Goal: Information Seeking & Learning: Find specific fact

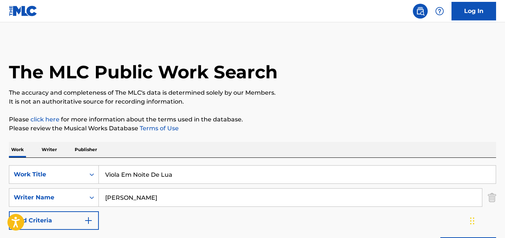
drag, startPoint x: 171, startPoint y: 175, endPoint x: 0, endPoint y: 159, distance: 171.4
paste input "Filosofia [PERSON_NAME]"
type input "Filosofia [PERSON_NAME]"
drag, startPoint x: 153, startPoint y: 198, endPoint x: 71, endPoint y: 198, distance: 81.8
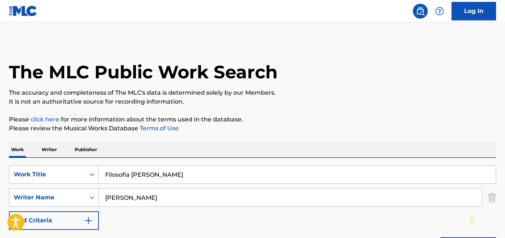
click at [71, 198] on div "SearchWithCriteriaa6c0ec93-4613-4e3e-bc14-9cad3a69cb32 Writer Name [PERSON_NAME]" at bounding box center [252, 197] width 487 height 19
paste input "[PERSON_NAME], [PERSON_NAME]"
click at [110, 197] on input "[PERSON_NAME], [PERSON_NAME]" at bounding box center [290, 198] width 383 height 18
type input "[PERSON_NAME]"
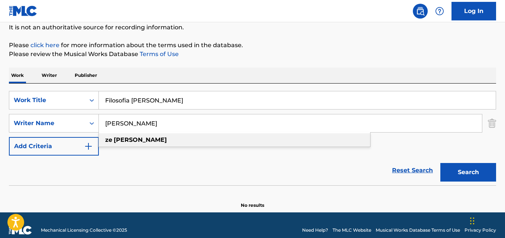
scroll to position [84, 0]
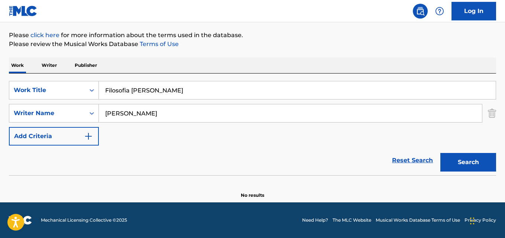
click at [188, 147] on div "Reset Search Search" at bounding box center [252, 161] width 487 height 30
click at [447, 153] on button "Search" at bounding box center [469, 162] width 56 height 19
drag, startPoint x: 87, startPoint y: 92, endPoint x: 44, endPoint y: 96, distance: 43.3
click at [23, 93] on div "SearchWithCriteriaaf59c858-9840-4ddc-a77e-7ab5fbca8d47 Work Title Filosofia [PE…" at bounding box center [252, 90] width 487 height 19
type input "v"
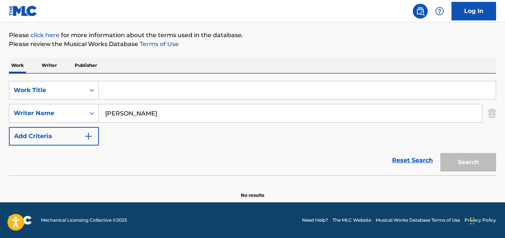
paste input "Escravo Da Paixão"
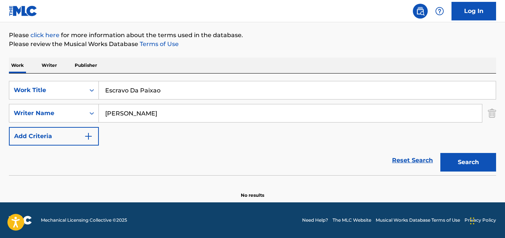
type input "Escravo Da Paixao"
drag, startPoint x: 158, startPoint y: 115, endPoint x: 56, endPoint y: 115, distance: 102.2
click at [53, 115] on div "SearchWithCriteriaa6c0ec93-4613-4e3e-bc14-9cad3a69cb32 Writer Name [PERSON_NAME]" at bounding box center [252, 113] width 487 height 19
type input "v"
paste input "Carva, [PERSON_NAME]"
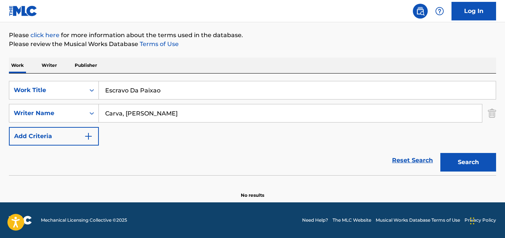
click at [119, 115] on input "Carva, [PERSON_NAME]" at bounding box center [290, 113] width 383 height 18
type input "Carva"
click at [441, 153] on button "Search" at bounding box center [469, 162] width 56 height 19
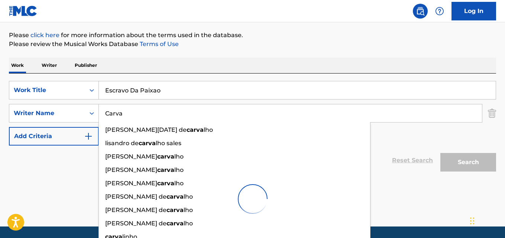
click at [74, 169] on div "Reset Search Search" at bounding box center [252, 161] width 487 height 30
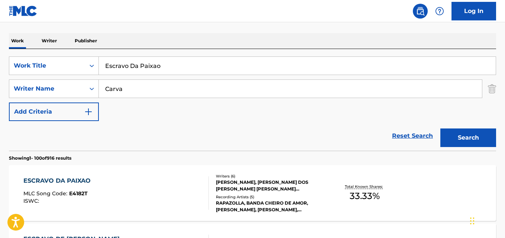
scroll to position [122, 0]
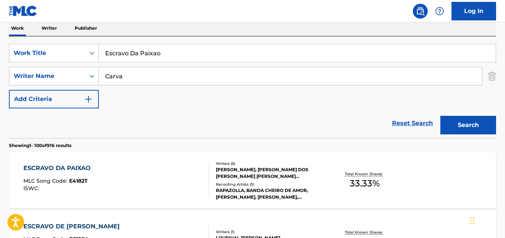
click at [101, 170] on div "ESCRAVO DA PAIXAO MLC Song Code : E4182T ISWC :" at bounding box center [115, 180] width 185 height 33
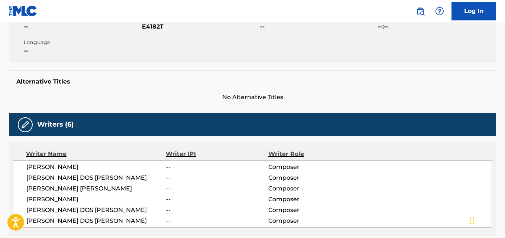
scroll to position [186, 0]
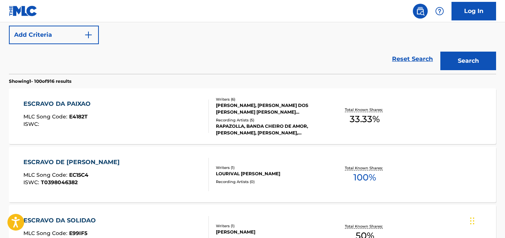
scroll to position [122, 0]
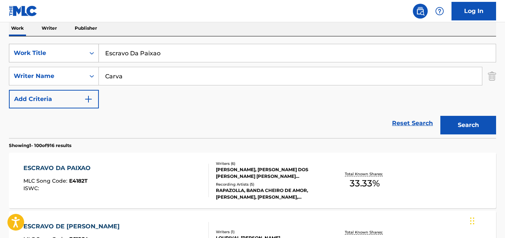
drag, startPoint x: 168, startPoint y: 54, endPoint x: 31, endPoint y: 52, distance: 137.2
click at [26, 54] on div "SearchWithCriteriaaf59c858-9840-4ddc-a77e-7ab5fbca8d47 Work Title Escravo Da Pa…" at bounding box center [252, 53] width 487 height 19
paste input "Meu Prazer É Você"
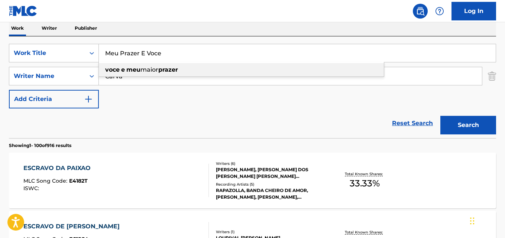
type input "Meu Prazer E Voce"
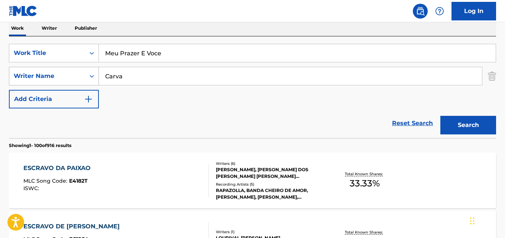
drag, startPoint x: 133, startPoint y: 78, endPoint x: 82, endPoint y: 77, distance: 50.6
click at [77, 75] on div "SearchWithCriteriaa6c0ec93-4613-4e3e-bc14-9cad3a69cb32 Writer Name Carva" at bounding box center [252, 76] width 487 height 19
paste input "[PERSON_NAME], Maurinho [PERSON_NAME]"
type input "[PERSON_NAME], Maurinho [PERSON_NAME]"
click at [441, 116] on button "Search" at bounding box center [469, 125] width 56 height 19
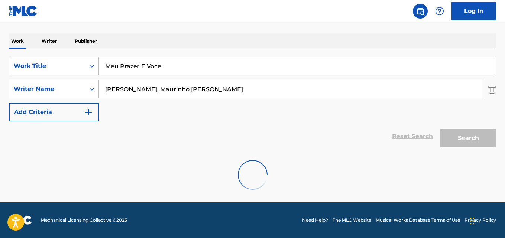
scroll to position [84, 0]
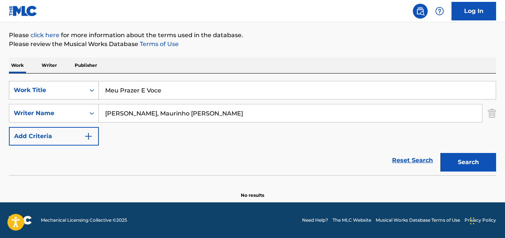
drag, startPoint x: 103, startPoint y: 88, endPoint x: 88, endPoint y: 88, distance: 15.6
click at [91, 88] on div "SearchWithCriteriaaf59c858-9840-4ddc-a77e-7ab5fbca8d47 Work Title Meu Prazer E …" at bounding box center [252, 90] width 487 height 19
paste input "inha Doce Ilusão"
type input "Minha [PERSON_NAME]"
drag, startPoint x: 54, startPoint y: 113, endPoint x: 207, endPoint y: 116, distance: 154.0
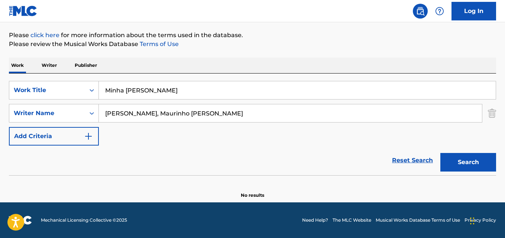
click at [48, 113] on div "SearchWithCriteriaa6c0ec93-4613-4e3e-bc14-9cad3a69cb32 Writer Name [PERSON_NAME…" at bounding box center [252, 113] width 487 height 19
paste input "[PERSON_NAME]"
type input "[PERSON_NAME]"
click at [441, 153] on button "Search" at bounding box center [469, 162] width 56 height 19
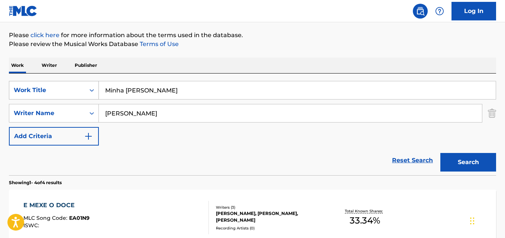
drag, startPoint x: 169, startPoint y: 90, endPoint x: 91, endPoint y: 89, distance: 77.7
click at [91, 89] on div "SearchWithCriteriaaf59c858-9840-4ddc-a77e-7ab5fbca8d47 Work Title Minha Doce Il…" at bounding box center [252, 90] width 487 height 19
paste input "Louco Amor"
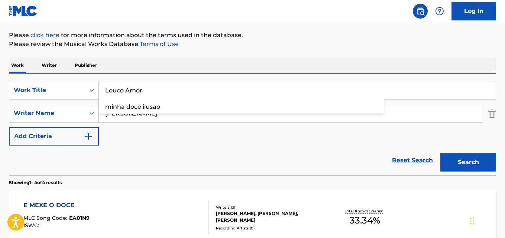
type input "Louco Amor"
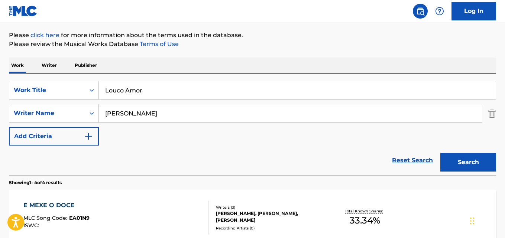
click at [90, 113] on div "SearchWithCriteriaa6c0ec93-4613-4e3e-bc14-9cad3a69cb32 Writer Name [PERSON_NAME]" at bounding box center [252, 113] width 487 height 19
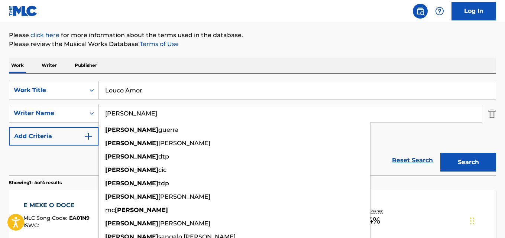
paste input "[PERSON_NAME], [PERSON_NAME] [PERSON_NAME]"
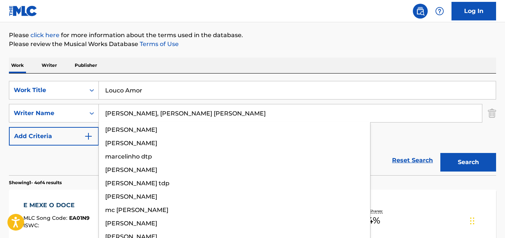
click at [145, 113] on input "[PERSON_NAME], [PERSON_NAME] [PERSON_NAME]" at bounding box center [290, 113] width 383 height 18
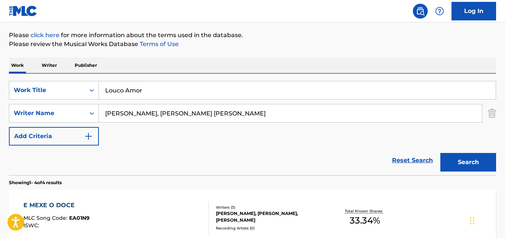
click at [152, 112] on input "[PERSON_NAME], [PERSON_NAME] [PERSON_NAME]" at bounding box center [290, 113] width 383 height 18
click at [148, 112] on input "[PERSON_NAME], [PERSON_NAME] [PERSON_NAME]" at bounding box center [290, 113] width 383 height 18
type input "Ademir Batera"
click at [441, 153] on button "Search" at bounding box center [469, 162] width 56 height 19
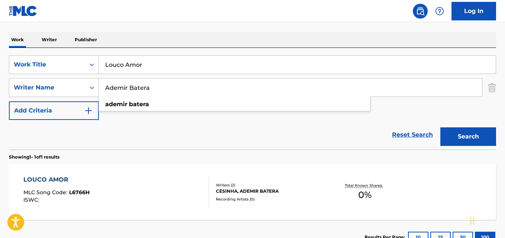
scroll to position [122, 0]
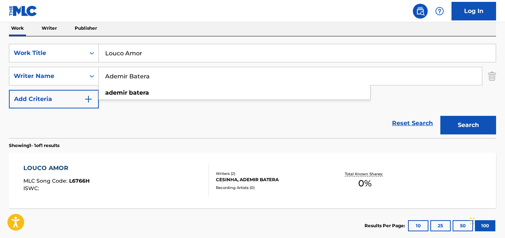
click at [200, 117] on div "Reset Search Search" at bounding box center [252, 124] width 487 height 30
click at [120, 157] on div "LOUCO AMOR MLC Song Code : L6766H ISWC : Writers ( 2 ) [PERSON_NAME], ADEMIR BA…" at bounding box center [252, 181] width 487 height 56
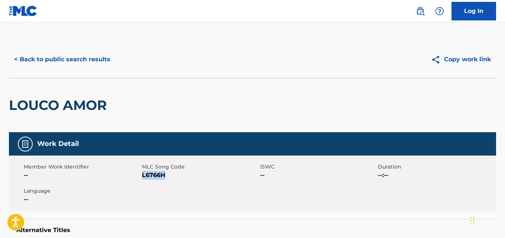
drag, startPoint x: 165, startPoint y: 175, endPoint x: 143, endPoint y: 180, distance: 23.2
click at [143, 180] on div "Member Work Identifier -- MLC Song Code L6766H ISWC -- Duration --:-- Language …" at bounding box center [252, 184] width 487 height 56
copy span "L6766H"
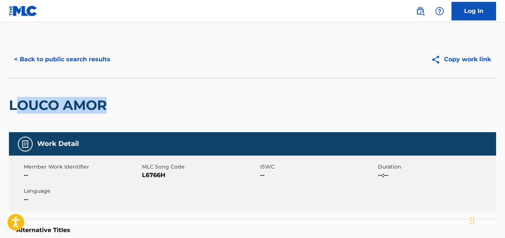
drag, startPoint x: 115, startPoint y: 110, endPoint x: 13, endPoint y: 110, distance: 102.2
click at [13, 110] on div "LOUCO AMOR" at bounding box center [252, 105] width 487 height 54
copy h2 "LOUCO AMOR"
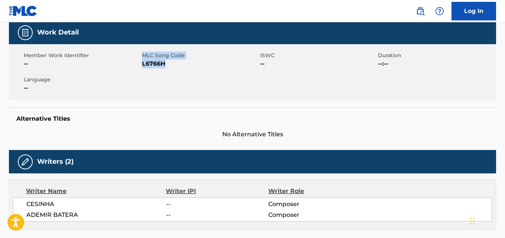
drag, startPoint x: 173, startPoint y: 67, endPoint x: 151, endPoint y: 67, distance: 21.9
click at [142, 68] on span "L6766H" at bounding box center [200, 63] width 116 height 9
copy span "L6766H"
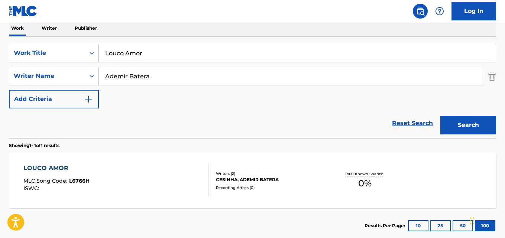
drag, startPoint x: 91, startPoint y: 53, endPoint x: 65, endPoint y: 54, distance: 26.0
click at [65, 54] on div "SearchWithCriteriaaf59c858-9840-4ddc-a77e-7ab5fbca8d47 Work Title Louco Amor" at bounding box center [252, 53] width 487 height 19
paste input "Não Voltar Atrás"
click at [114, 52] on input "Não Voltar Atrás" at bounding box center [297, 53] width 397 height 18
type input "Nao Voltar Atras"
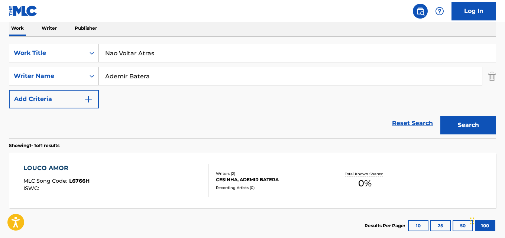
drag, startPoint x: 152, startPoint y: 75, endPoint x: 71, endPoint y: 77, distance: 81.4
click at [55, 74] on div "SearchWithCriteriaa6c0ec93-4613-4e3e-bc14-9cad3a69cb32 Writer Name [PERSON_NAME]" at bounding box center [252, 76] width 487 height 19
paste input "Maurinho [PERSON_NAME]"
type input "Maurinho [PERSON_NAME]"
click at [441, 116] on button "Search" at bounding box center [469, 125] width 56 height 19
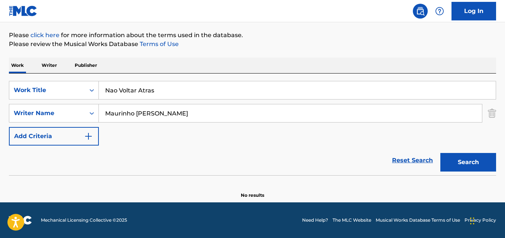
scroll to position [84, 0]
drag, startPoint x: 149, startPoint y: 87, endPoint x: 133, endPoint y: 91, distance: 16.5
click at [130, 91] on input "Nao Voltar Atras" at bounding box center [297, 90] width 397 height 18
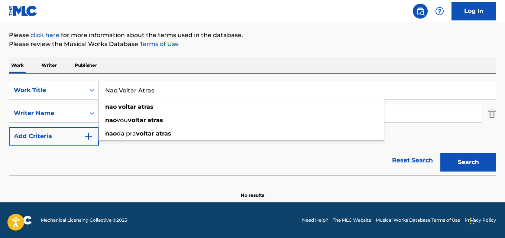
paste input "[GEOGRAPHIC_DATA]"
type input "[GEOGRAPHIC_DATA]"
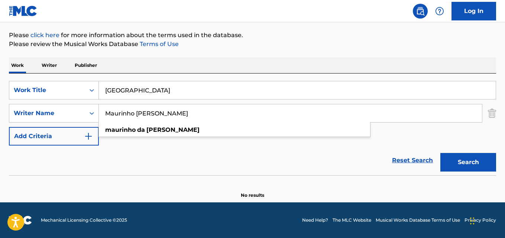
click at [152, 115] on input "Maurinho [PERSON_NAME]" at bounding box center [290, 113] width 383 height 18
paste input "Zelão"
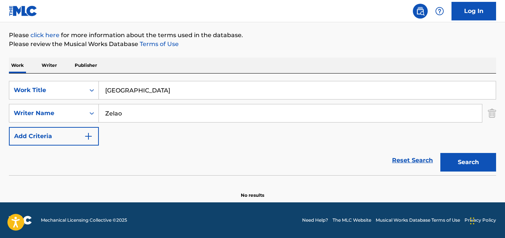
type input "Zelao"
click at [441, 153] on button "Search" at bounding box center [469, 162] width 56 height 19
click at [165, 96] on input "[GEOGRAPHIC_DATA]" at bounding box center [297, 90] width 397 height 18
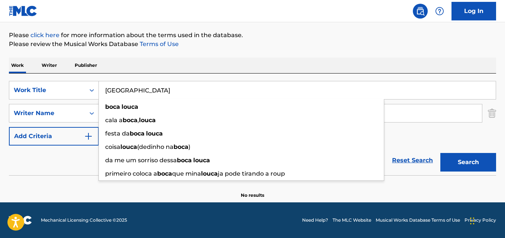
paste input "Por Letici"
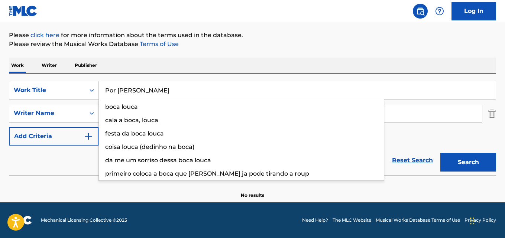
type input "Por [PERSON_NAME]"
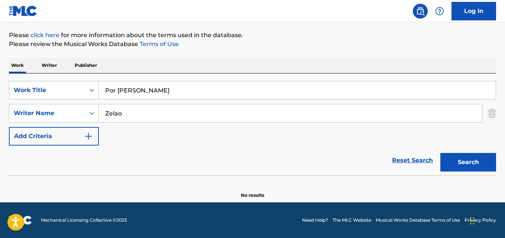
drag, startPoint x: 141, startPoint y: 110, endPoint x: 106, endPoint y: 113, distance: 35.0
click at [107, 112] on input "Zelao" at bounding box center [290, 113] width 383 height 18
paste input "[PERSON_NAME]"
type input "[PERSON_NAME]"
click at [441, 153] on button "Search" at bounding box center [469, 162] width 56 height 19
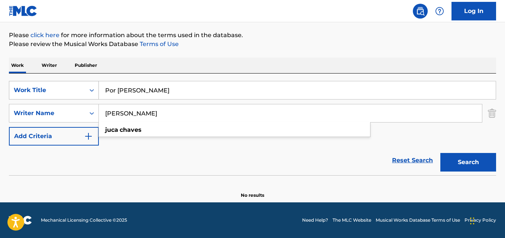
drag, startPoint x: 146, startPoint y: 88, endPoint x: 87, endPoint y: 88, distance: 58.7
click at [87, 88] on div "SearchWithCriteriaaf59c858-9840-4ddc-a77e-7ab5fbca8d47 Work Title Por [PERSON_N…" at bounding box center [252, 90] width 487 height 19
paste input "A Menina e a Viol"
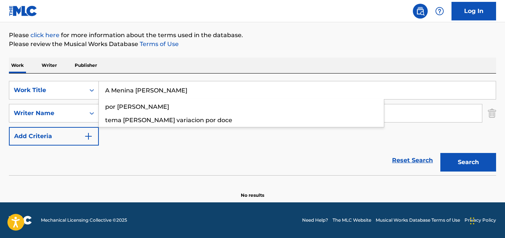
type input "A Menina [PERSON_NAME]"
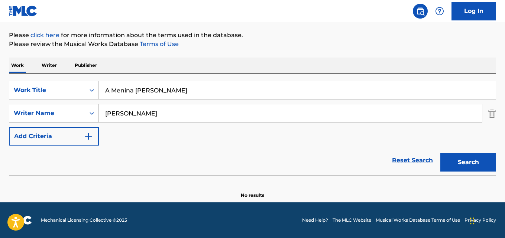
drag, startPoint x: 146, startPoint y: 116, endPoint x: 23, endPoint y: 115, distance: 122.3
click at [23, 115] on div "SearchWithCriteriaa6c0ec93-4613-4e3e-bc14-9cad3a69cb32 Writer Name [PERSON_NAME]" at bounding box center [252, 113] width 487 height 19
paste input "[PERSON_NAME]"
type input "[PERSON_NAME]"
click at [441, 153] on button "Search" at bounding box center [469, 162] width 56 height 19
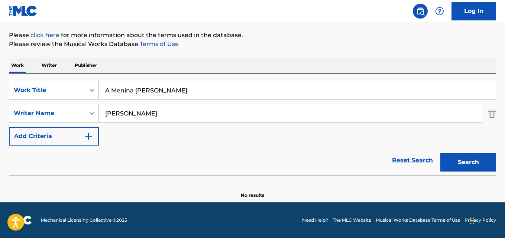
drag, startPoint x: 175, startPoint y: 93, endPoint x: 44, endPoint y: 93, distance: 131.6
click at [44, 93] on div "SearchWithCriteriaaf59c858-9840-4ddc-a77e-7ab5fbca8d47 Work Title A Menina [PER…" at bounding box center [252, 90] width 487 height 19
paste input "Gente Junto"
type input "A Gente Junto"
click at [145, 119] on input "[PERSON_NAME]" at bounding box center [290, 113] width 383 height 18
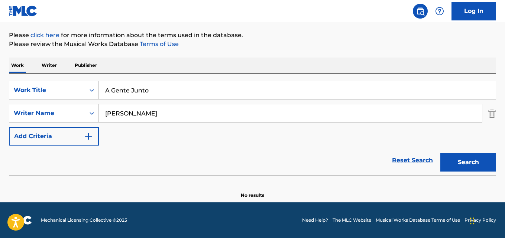
paste input "[PERSON_NAME] no Beat, [PERSON_NAME]"
click at [122, 116] on input "[PERSON_NAME] no Beat, [PERSON_NAME]" at bounding box center [290, 113] width 383 height 18
type input "[PERSON_NAME]"
click at [441, 153] on button "Search" at bounding box center [469, 162] width 56 height 19
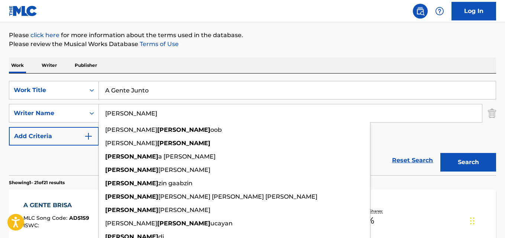
click at [53, 173] on div "Reset Search Search" at bounding box center [252, 161] width 487 height 30
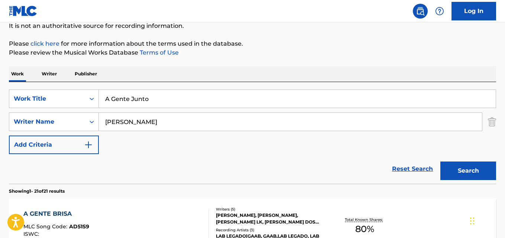
scroll to position [10, 0]
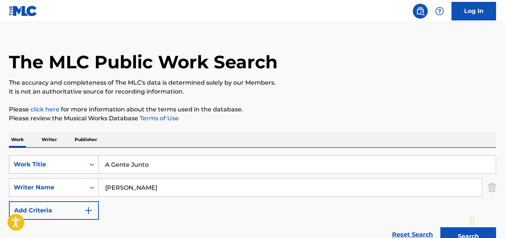
drag, startPoint x: 156, startPoint y: 161, endPoint x: 75, endPoint y: 167, distance: 80.9
click at [69, 167] on div "SearchWithCriteriaaf59c858-9840-4ddc-a77e-7ab5fbca8d47 Work Title A Gente Junto" at bounding box center [252, 164] width 487 height 19
paste input "I Fly"
type input "I Fly"
drag, startPoint x: 128, startPoint y: 186, endPoint x: 89, endPoint y: 187, distance: 39.0
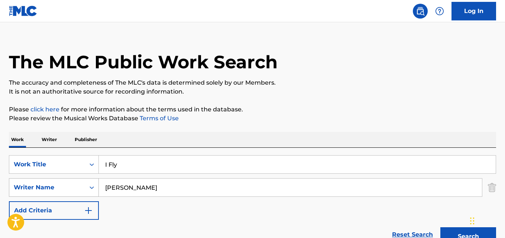
click at [85, 186] on div "SearchWithCriteriaa6c0ec93-4613-4e3e-bc14-9cad3a69cb32 Writer Name [PERSON_NAME]" at bounding box center [252, 187] width 487 height 19
paste input "[PERSON_NAME], [PERSON_NAME], [PERSON_NAME]"
click at [149, 183] on input "[PERSON_NAME], [PERSON_NAME], [PERSON_NAME]" at bounding box center [290, 188] width 383 height 18
type input "[PERSON_NAME]"
click at [441, 228] on button "Search" at bounding box center [469, 237] width 56 height 19
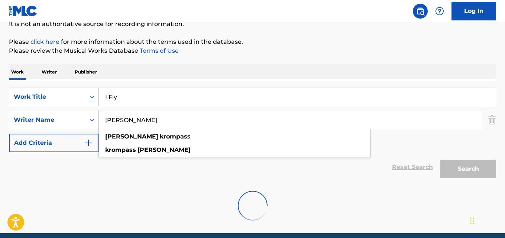
scroll to position [109, 0]
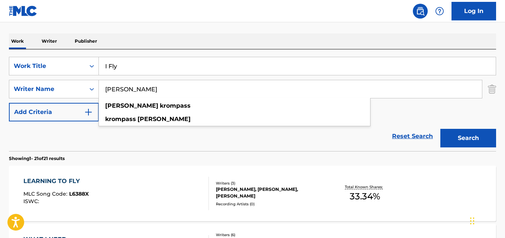
click at [163, 139] on div "Reset Search Search" at bounding box center [252, 137] width 487 height 30
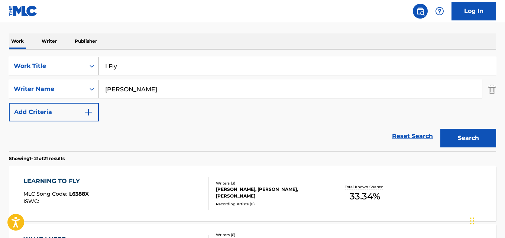
drag, startPoint x: 119, startPoint y: 64, endPoint x: 65, endPoint y: 64, distance: 53.9
click at [54, 64] on div "SearchWithCriteriaaf59c858-9840-4ddc-a77e-7ab5fbca8d47 Work Title I Fly" at bounding box center [252, 66] width 487 height 19
paste input "Keep This Love Alive"
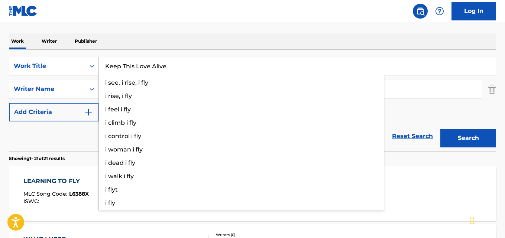
type input "Keep This Love Alive"
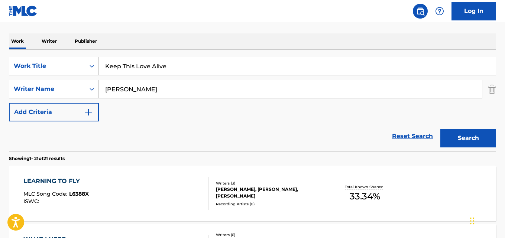
click at [141, 90] on input "[PERSON_NAME]" at bounding box center [290, 89] width 383 height 18
paste input "[PERSON_NAME], [PERSON_NAME],"
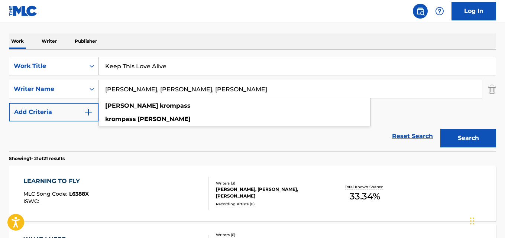
click at [149, 90] on input "[PERSON_NAME], [PERSON_NAME], [PERSON_NAME]" at bounding box center [290, 89] width 383 height 18
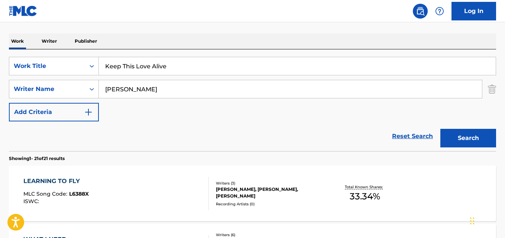
type input "[PERSON_NAME]"
click at [441, 129] on button "Search" at bounding box center [469, 138] width 56 height 19
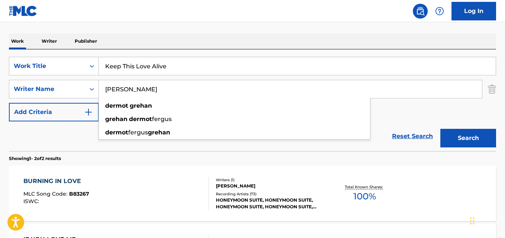
click at [67, 131] on div "Reset Search Search" at bounding box center [252, 137] width 487 height 30
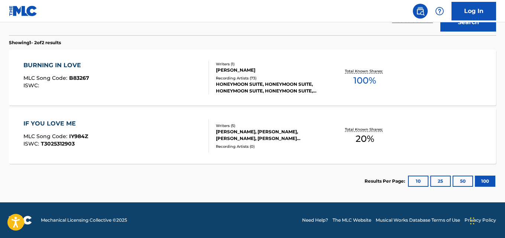
scroll to position [39, 0]
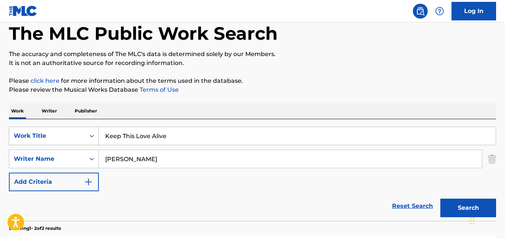
drag, startPoint x: 152, startPoint y: 134, endPoint x: 80, endPoint y: 132, distance: 71.8
click at [58, 134] on div "SearchWithCriteriaaf59c858-9840-4ddc-a77e-7ab5fbca8d47 Work Title Keep This Lov…" at bounding box center [252, 136] width 487 height 19
paste input "Stay This [PERSON_NAME]"
type input "Stay This Time"
drag, startPoint x: 145, startPoint y: 158, endPoint x: 101, endPoint y: 162, distance: 44.1
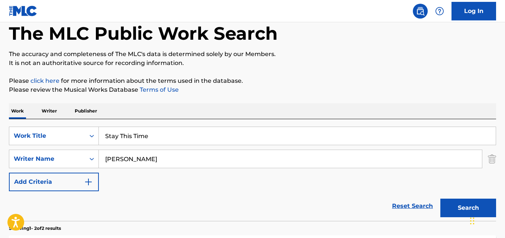
click at [101, 162] on input "[PERSON_NAME]" at bounding box center [290, 159] width 383 height 18
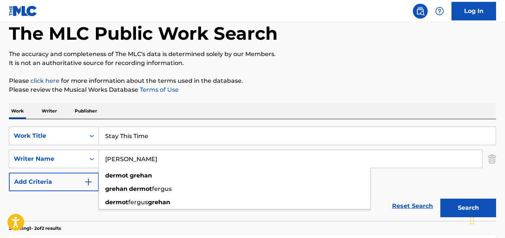
paste input "[PERSON_NAME], [PERSON_NAME],"
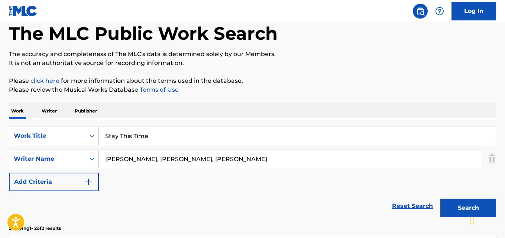
click at [145, 159] on input "[PERSON_NAME], [PERSON_NAME], [PERSON_NAME]" at bounding box center [290, 159] width 383 height 18
type input "[PERSON_NAME]"
click at [441, 199] on button "Search" at bounding box center [469, 208] width 56 height 19
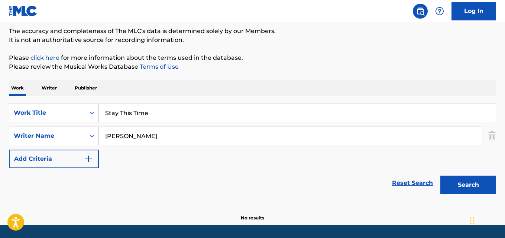
scroll to position [84, 0]
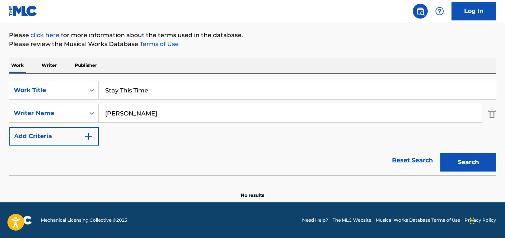
drag, startPoint x: 159, startPoint y: 94, endPoint x: 102, endPoint y: 92, distance: 57.3
click at [102, 92] on input "Stay This Time" at bounding box center [297, 90] width 397 height 18
paste input "Ever Leave You Lonely"
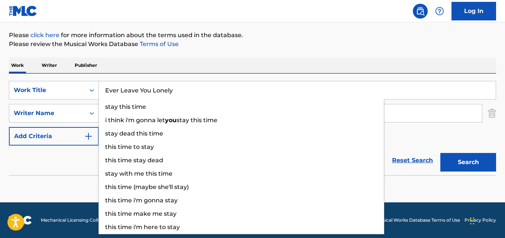
type input "Ever Leave You Lonely"
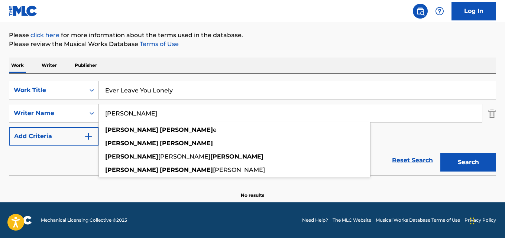
click at [33, 117] on div "SearchWithCriteriaa6c0ec93-4613-4e3e-bc14-9cad3a69cb32 Writer Name [PERSON_NAME…" at bounding box center [252, 113] width 487 height 19
paste input "[PERSON_NAME], [PERSON_NAME],"
click at [149, 112] on input "[PERSON_NAME], [PERSON_NAME], [PERSON_NAME]" at bounding box center [290, 113] width 383 height 18
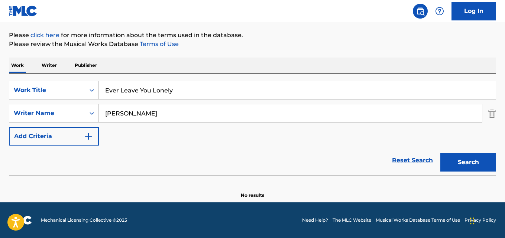
type input "[PERSON_NAME]"
click at [441, 153] on button "Search" at bounding box center [469, 162] width 56 height 19
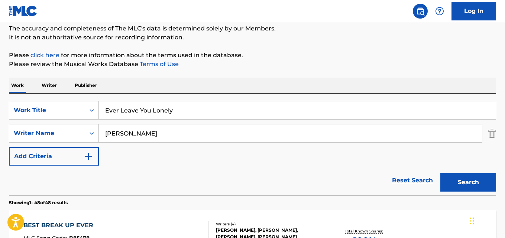
scroll to position [47, 0]
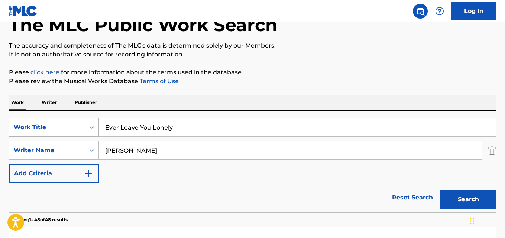
drag, startPoint x: 125, startPoint y: 125, endPoint x: 95, endPoint y: 126, distance: 30.1
click at [81, 126] on div "SearchWithCriteriaaf59c858-9840-4ddc-a77e-7ab5fbca8d47 Work Title Ever Leave Yo…" at bounding box center [252, 127] width 487 height 19
paste input "Way Too Fast"
type input "Way Too Fast"
click at [74, 152] on div "SearchWithCriteriaa6c0ec93-4613-4e3e-bc14-9cad3a69cb32 Writer Name [PERSON_NAME]" at bounding box center [252, 150] width 487 height 19
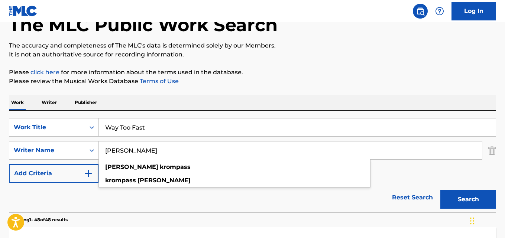
paste input "[PERSON_NAME], [PERSON_NAME], [PERSON_NAME]"
click at [142, 150] on input "[PERSON_NAME], [PERSON_NAME], [PERSON_NAME]" at bounding box center [290, 151] width 383 height 18
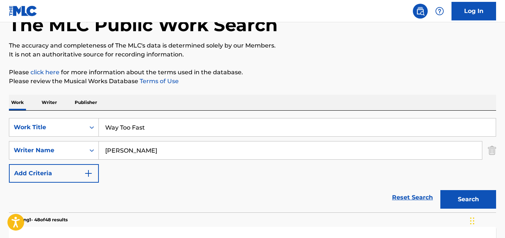
type input "[PERSON_NAME]"
click at [441, 190] on button "Search" at bounding box center [469, 199] width 56 height 19
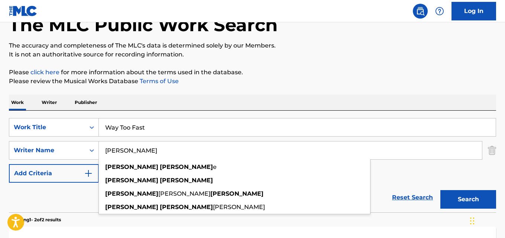
click at [137, 128] on input "Way Too Fast" at bounding box center [297, 128] width 397 height 18
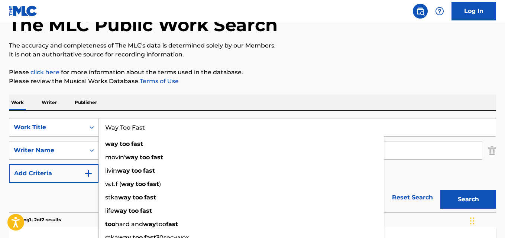
paste input "Every Minute"
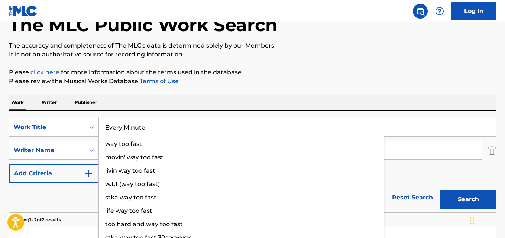
type input "Every Minute"
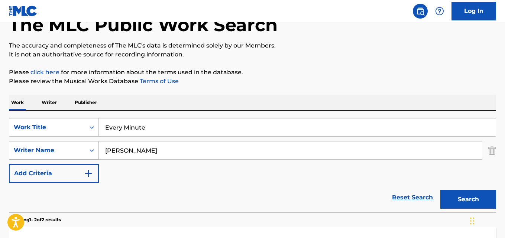
drag, startPoint x: 135, startPoint y: 148, endPoint x: 48, endPoint y: 150, distance: 87.0
click at [48, 150] on div "SearchWithCriteriaa6c0ec93-4613-4e3e-bc14-9cad3a69cb32 Writer Name [PERSON_NAME]" at bounding box center [252, 150] width 487 height 19
paste input "[PERSON_NAME], [PERSON_NAME], [PERSON_NAME],"
click at [147, 151] on input "[PERSON_NAME], [PERSON_NAME], [PERSON_NAME], [PERSON_NAME]" at bounding box center [290, 151] width 383 height 18
click at [151, 151] on input "[PERSON_NAME], [PERSON_NAME], [PERSON_NAME], [PERSON_NAME]" at bounding box center [290, 151] width 383 height 18
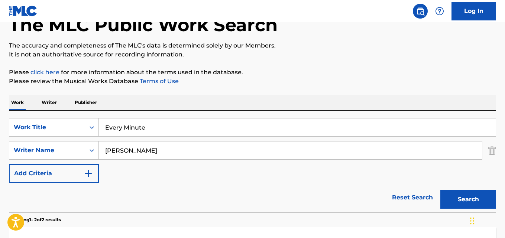
type input "[PERSON_NAME]"
click at [441, 190] on button "Search" at bounding box center [469, 199] width 56 height 19
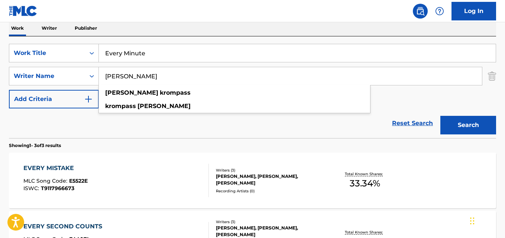
scroll to position [159, 0]
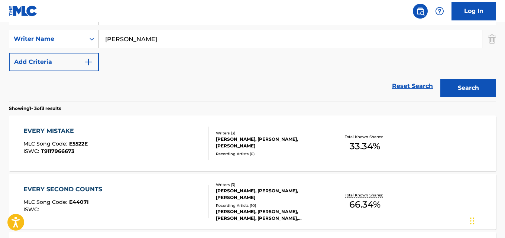
click at [441, 79] on button "Search" at bounding box center [469, 88] width 56 height 19
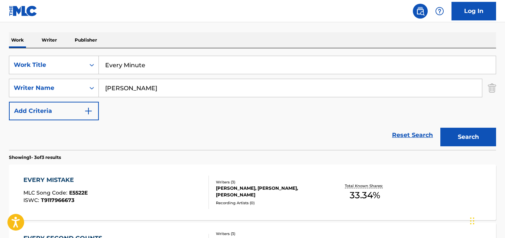
scroll to position [84, 0]
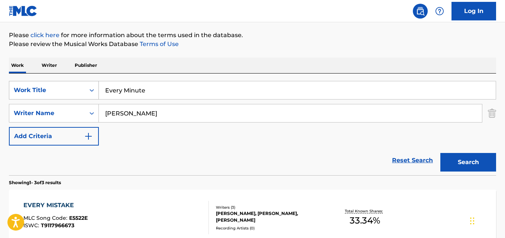
click at [44, 93] on div "SearchWithCriteriaaf59c858-9840-4ddc-a77e-7ab5fbca8d47 Work Title Every Minute" at bounding box center [252, 90] width 487 height 19
paste input "Unpredictabl"
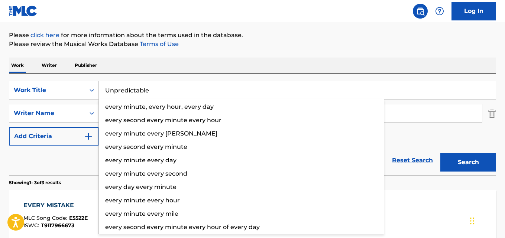
type input "Unpredictable"
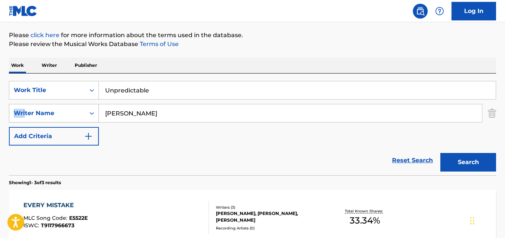
click at [25, 115] on div "SearchWithCriteriaaf59c858-9840-4ddc-a77e-7ab5fbca8d47 Work Title Unpredictable…" at bounding box center [252, 113] width 487 height 65
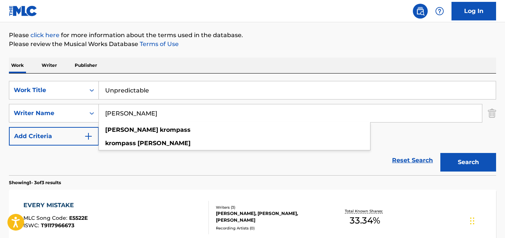
drag, startPoint x: 155, startPoint y: 117, endPoint x: 113, endPoint y: 116, distance: 42.0
click at [110, 117] on input "[PERSON_NAME]" at bounding box center [290, 113] width 383 height 18
paste input "[PERSON_NAME], [PERSON_NAME],"
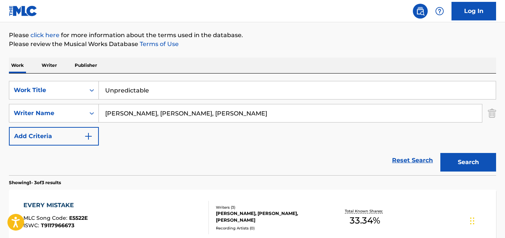
paste input "Search Form"
click at [147, 112] on input "[PERSON_NAME], [PERSON_NAME], [PERSON_NAME]" at bounding box center [290, 113] width 383 height 18
type input "[PERSON_NAME]"
click at [441, 153] on button "Search" at bounding box center [469, 162] width 56 height 19
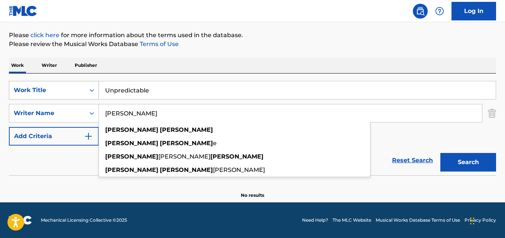
drag, startPoint x: 152, startPoint y: 88, endPoint x: 45, endPoint y: 85, distance: 106.7
click at [42, 85] on div "SearchWithCriteriaaf59c858-9840-4ddc-a77e-7ab5fbca8d47 Work Title Unpredictable" at bounding box center [252, 90] width 487 height 19
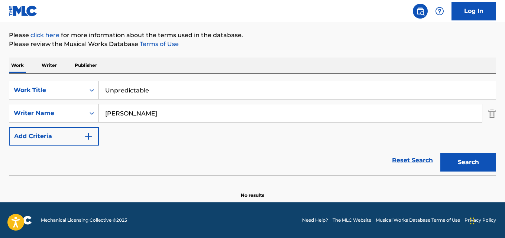
paste input "Crazy Lif"
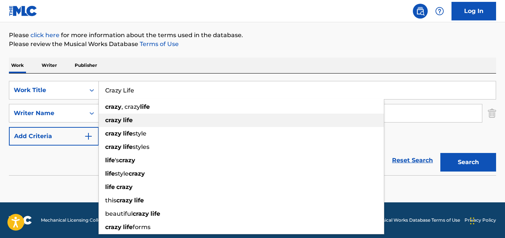
click at [128, 113] on div "crazy , crazy life" at bounding box center [241, 106] width 285 height 13
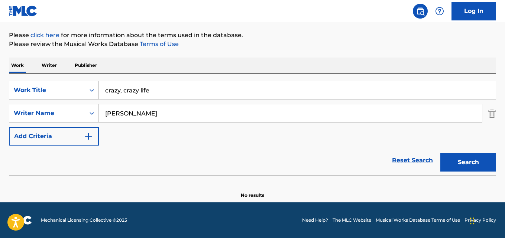
drag, startPoint x: 103, startPoint y: 90, endPoint x: 58, endPoint y: 90, distance: 45.4
click at [58, 90] on div "SearchWithCriteriaaf59c858-9840-4ddc-a77e-7ab5fbca8d47 Work Title crazy, crazy …" at bounding box center [252, 90] width 487 height 19
paste input "Crazy L"
type input "Crazy Life"
drag, startPoint x: 135, startPoint y: 117, endPoint x: 77, endPoint y: 117, distance: 58.0
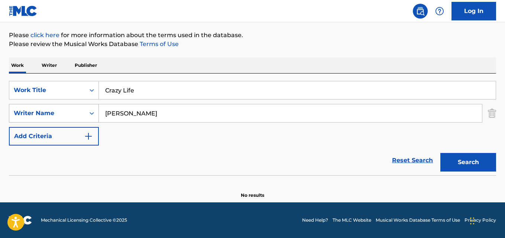
click at [77, 117] on div "SearchWithCriteriaa6c0ec93-4613-4e3e-bc14-9cad3a69cb32 Writer Name [PERSON_NAME]" at bounding box center [252, 113] width 487 height 19
paste input "[PERSON_NAME], [PERSON_NAME], [PERSON_NAME]"
click at [154, 112] on input "[PERSON_NAME], [PERSON_NAME], [PERSON_NAME]" at bounding box center [290, 113] width 383 height 18
type input "[PERSON_NAME]"
click at [441, 153] on button "Search" at bounding box center [469, 162] width 56 height 19
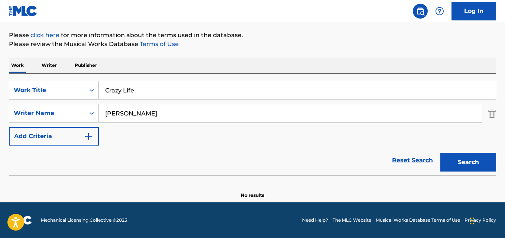
click at [62, 93] on div "SearchWithCriteriaaf59c858-9840-4ddc-a77e-7ab5fbca8d47 Work Title Crazy Life" at bounding box center [252, 90] width 487 height 19
paste input "Live On"
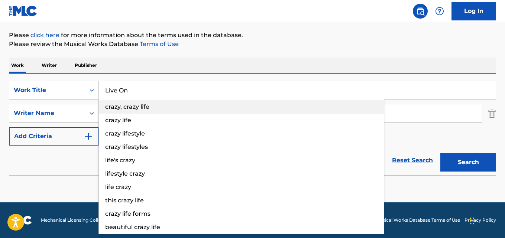
type input "Live On"
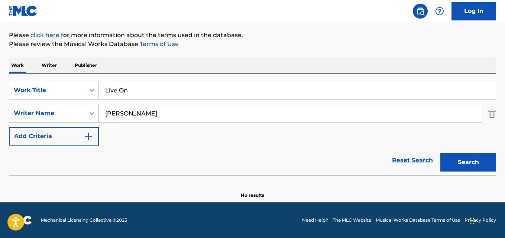
click at [52, 115] on div "SearchWithCriteriaa6c0ec93-4613-4e3e-bc14-9cad3a69cb32 Writer Name [PERSON_NAME]" at bounding box center [252, 113] width 487 height 19
paste input "[PERSON_NAME], [PERSON_NAME], [PERSON_NAME]"
click at [149, 114] on input "[PERSON_NAME], [PERSON_NAME], [PERSON_NAME]" at bounding box center [290, 113] width 383 height 18
type input "[PERSON_NAME]"
click at [441, 153] on button "Search" at bounding box center [469, 162] width 56 height 19
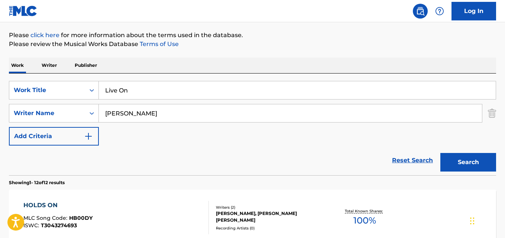
click at [166, 163] on div "Reset Search Search" at bounding box center [252, 161] width 487 height 30
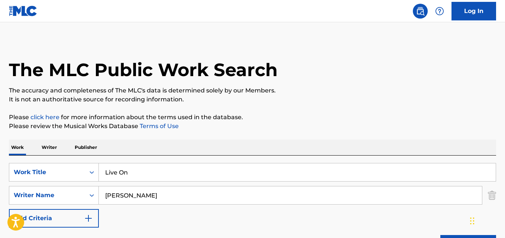
scroll to position [0, 0]
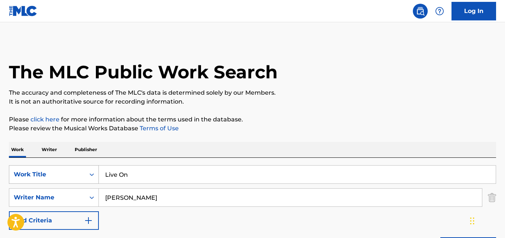
drag, startPoint x: 127, startPoint y: 175, endPoint x: 81, endPoint y: 175, distance: 46.5
click at [80, 175] on div "SearchWithCriteriaaf59c858-9840-4ddc-a77e-7ab5fbca8d47 Work Title Live On" at bounding box center [252, 174] width 487 height 19
paste input "Way Of The World"
type input "Way Of The World"
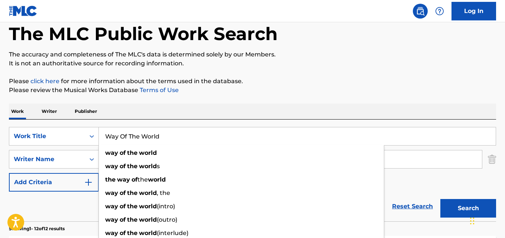
scroll to position [74, 0]
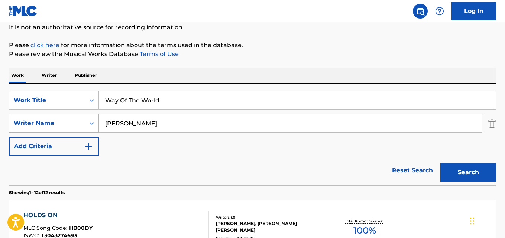
click at [98, 118] on div "SearchWithCriteriaa6c0ec93-4613-4e3e-bc14-9cad3a69cb32 Writer Name [PERSON_NAME]" at bounding box center [252, 123] width 487 height 19
paste input "[PERSON_NAME], [PERSON_NAME], [PERSON_NAME]"
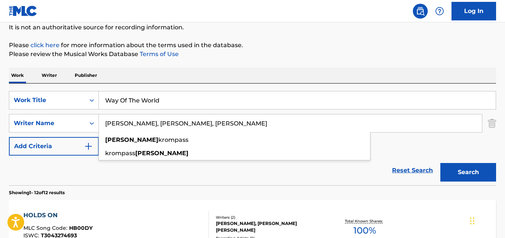
click at [141, 122] on input "[PERSON_NAME], [PERSON_NAME], [PERSON_NAME]" at bounding box center [290, 124] width 383 height 18
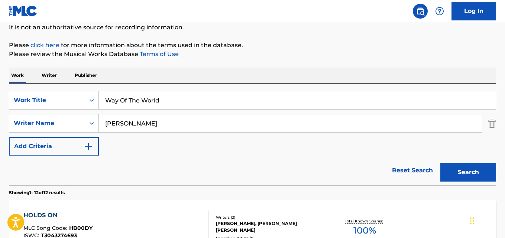
type input "[PERSON_NAME]"
click at [441, 163] on button "Search" at bounding box center [469, 172] width 56 height 19
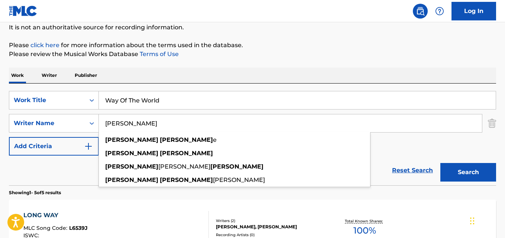
click at [216, 96] on input "Way Of The World" at bounding box center [297, 100] width 397 height 18
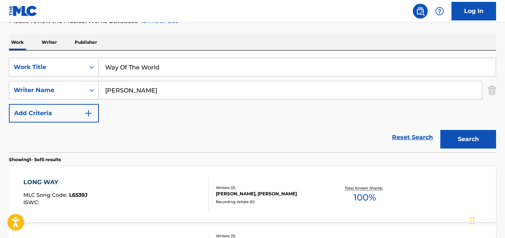
scroll to position [102, 0]
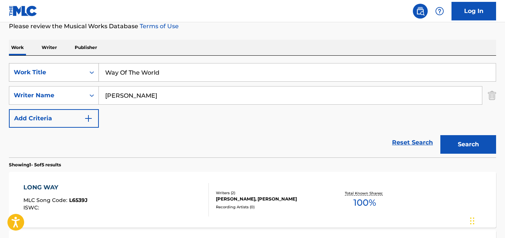
drag, startPoint x: 169, startPoint y: 72, endPoint x: 45, endPoint y: 72, distance: 123.8
click at [45, 72] on div "SearchWithCriteriaaf59c858-9840-4ddc-a77e-7ab5fbca8d47 Work Title Way Of The Wo…" at bounding box center [252, 72] width 487 height 19
paste input "Talk To Me"
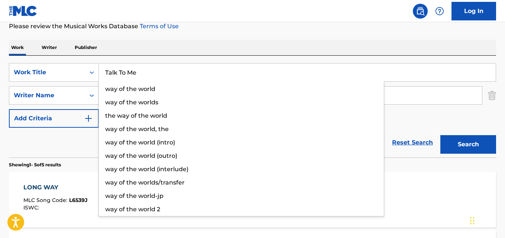
type input "Talk To Me"
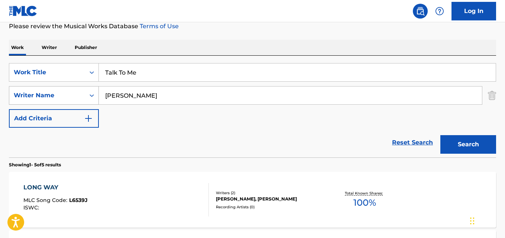
drag, startPoint x: 138, startPoint y: 96, endPoint x: 49, endPoint y: 94, distance: 88.9
click at [49, 94] on div "SearchWithCriteriaa6c0ec93-4613-4e3e-bc14-9cad3a69cb32 Writer Name [PERSON_NAME]" at bounding box center [252, 95] width 487 height 19
paste input "[PERSON_NAME], [PERSON_NAME]"
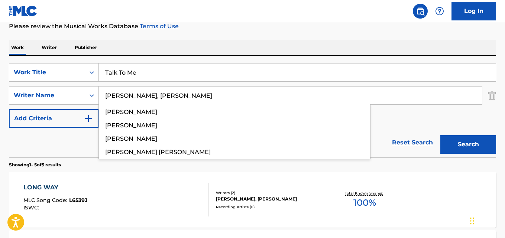
click at [143, 94] on input "[PERSON_NAME], [PERSON_NAME]" at bounding box center [290, 96] width 383 height 18
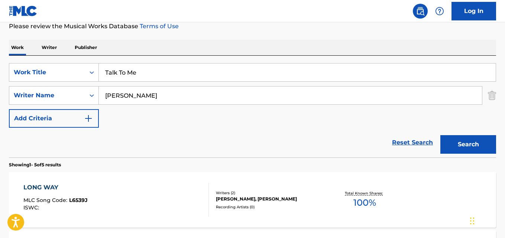
type input "[PERSON_NAME]"
click at [441, 135] on button "Search" at bounding box center [469, 144] width 56 height 19
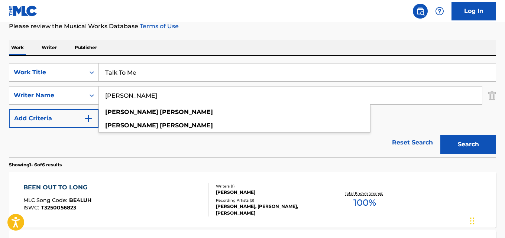
click at [196, 72] on input "Talk To Me" at bounding box center [297, 73] width 397 height 18
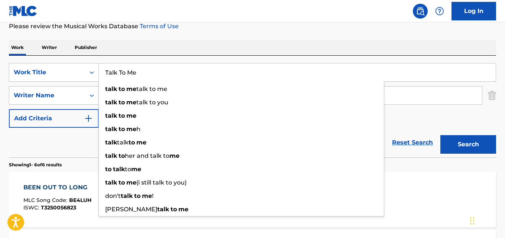
click at [80, 142] on div "Reset Search Search" at bounding box center [252, 143] width 487 height 30
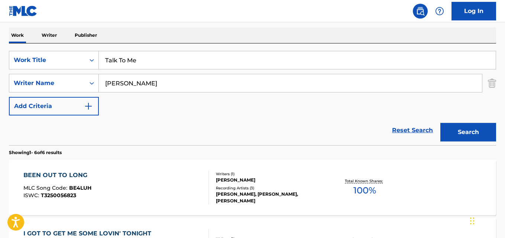
scroll to position [49, 0]
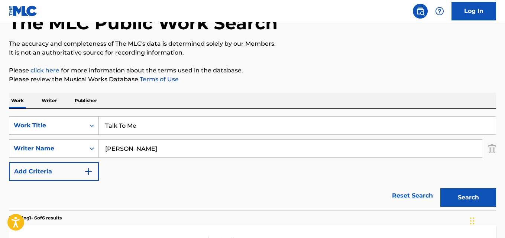
drag, startPoint x: 138, startPoint y: 126, endPoint x: 93, endPoint y: 126, distance: 44.6
click at [94, 126] on div "SearchWithCriteriaaf59c858-9840-4ddc-a77e-7ab5fbca8d47 Work Title Talk To Me" at bounding box center [252, 125] width 487 height 19
paste input "Fields of Wonder: No. 5, Snak"
type input "Fields of Wonder: No. 5, Snake"
drag, startPoint x: 121, startPoint y: 147, endPoint x: 67, endPoint y: 147, distance: 54.7
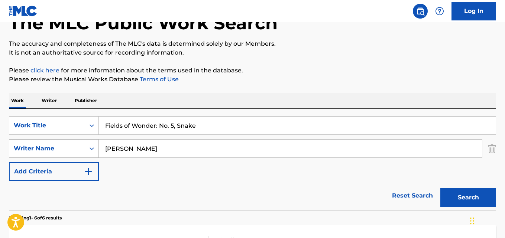
click at [67, 147] on div "SearchWithCriteriaa6c0ec93-4613-4e3e-bc14-9cad3a69cb32 Writer Name [PERSON_NAME]" at bounding box center [252, 148] width 487 height 19
paste input "[PERSON_NAME]"
type input "[PERSON_NAME]"
click at [441, 188] on button "Search" at bounding box center [469, 197] width 56 height 19
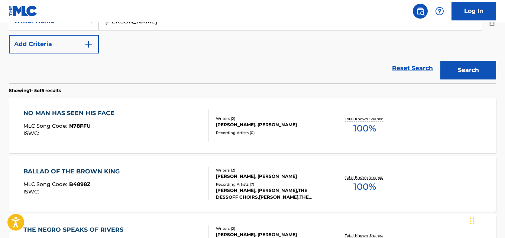
scroll to position [109, 0]
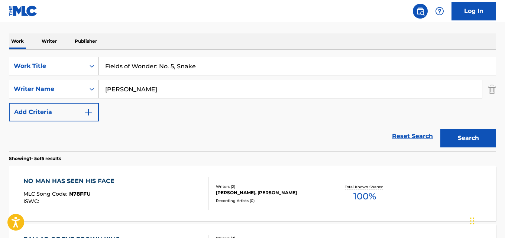
click at [180, 67] on input "Fields of Wonder: No. 5, Snake" at bounding box center [297, 66] width 397 height 18
paste input "Protocol: No. 2, Prayer for the Uncertain Animal"
type input "Protocol: No. 2, Prayer for the Uncertain Animal"
click at [70, 88] on div "SearchWithCriteriaa6c0ec93-4613-4e3e-bc14-9cad3a69cb32 Writer Name [PERSON_NAME]" at bounding box center [252, 89] width 487 height 19
paste input "[PERSON_NAME]"
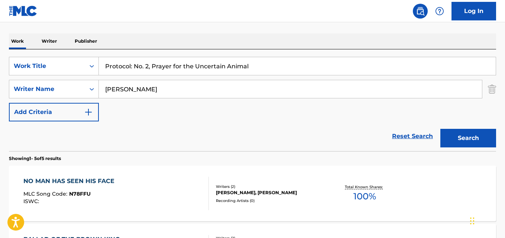
type input "[PERSON_NAME]"
click at [441, 129] on button "Search" at bounding box center [469, 138] width 56 height 19
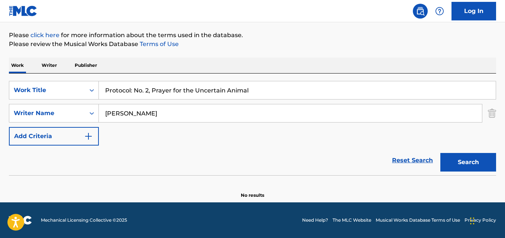
scroll to position [84, 0]
click at [203, 90] on input "Protocol: No. 2, Prayer for the Uncertain Animal" at bounding box center [297, 90] width 397 height 18
paste input "[DEMOGRAPHIC_DATA] Erasure Songs: No. 3, change [y]our Country"
type input "[DEMOGRAPHIC_DATA] Erasure Songs: No. 3, change [y]our Country"
click at [137, 114] on input "[PERSON_NAME]" at bounding box center [290, 113] width 383 height 18
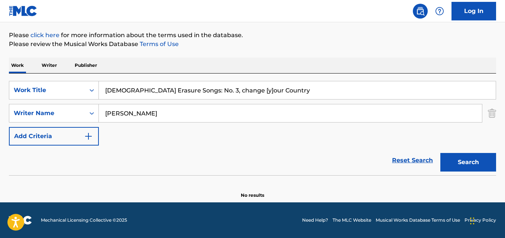
paste input "[PERSON_NAME]"
type input "[PERSON_NAME]"
click at [441, 153] on button "Search" at bounding box center [469, 162] width 56 height 19
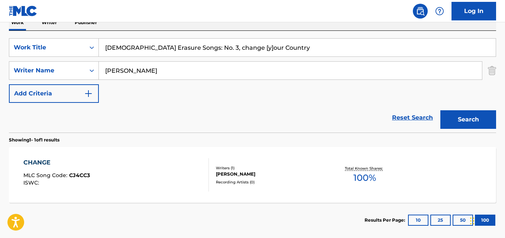
scroll to position [92, 0]
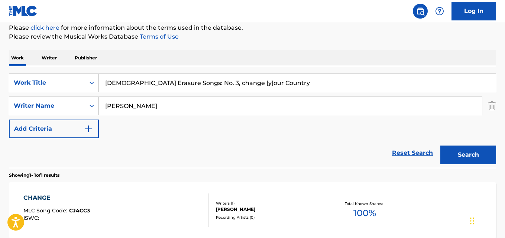
click at [151, 84] on input "[DEMOGRAPHIC_DATA] Erasure Songs: No. 3, change [y]our Country" at bounding box center [297, 83] width 397 height 18
paste input "Fields of Wonder: No. 1, Heaven"
type input "Fields of Wonder: No. 1, Heaven"
drag, startPoint x: 154, startPoint y: 107, endPoint x: 30, endPoint y: 107, distance: 123.4
click at [31, 107] on div "SearchWithCriteriaa6c0ec93-4613-4e3e-bc14-9cad3a69cb32 Writer Name [PERSON_NAME]" at bounding box center [252, 106] width 487 height 19
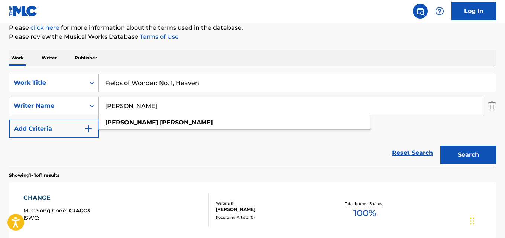
paste input "argaret Bonds"
type input "[PERSON_NAME]"
click at [441, 146] on button "Search" at bounding box center [469, 155] width 56 height 19
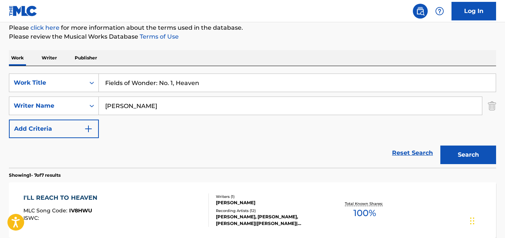
click at [149, 83] on input "Fields of Wonder: No. 1, Heaven" at bounding box center [297, 83] width 397 height 18
paste input "Highly Recommended"
type input "Highly Recommended"
click at [148, 107] on input "[PERSON_NAME]" at bounding box center [290, 106] width 383 height 18
paste input "[PERSON_NAME], [PERSON_NAME], [PERSON_NAME], [PERSON_NAME]"
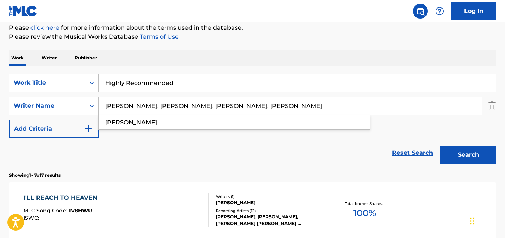
click at [148, 108] on input "[PERSON_NAME], [PERSON_NAME], [PERSON_NAME], [PERSON_NAME]" at bounding box center [290, 106] width 383 height 18
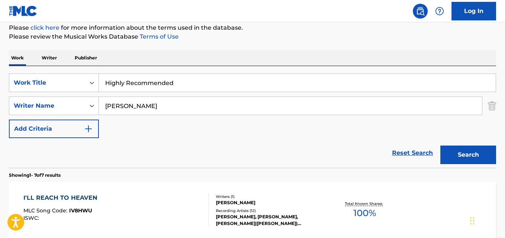
type input "[PERSON_NAME]"
click at [441, 146] on button "Search" at bounding box center [469, 155] width 56 height 19
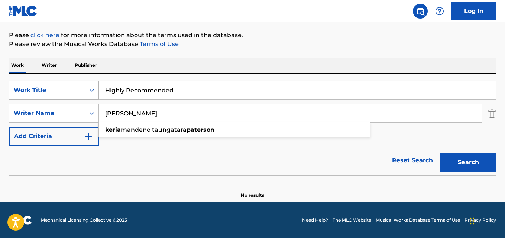
scroll to position [84, 0]
click at [181, 115] on input "[PERSON_NAME]" at bounding box center [290, 113] width 383 height 18
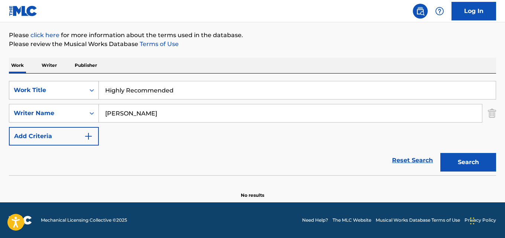
drag, startPoint x: 184, startPoint y: 88, endPoint x: 45, endPoint y: 90, distance: 139.1
click at [45, 90] on div "SearchWithCriteriaaf59c858-9840-4ddc-a77e-7ab5fbca8d47 Work Title Highly Recomm…" at bounding box center [252, 90] width 487 height 19
paste input "[PERSON_NAME], Vol. 02: No. 2, A Golden Age"
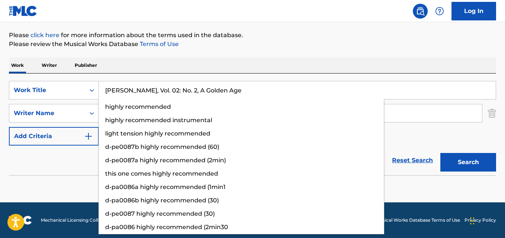
type input "[PERSON_NAME], Vol. 02: No. 2, A Golden Age"
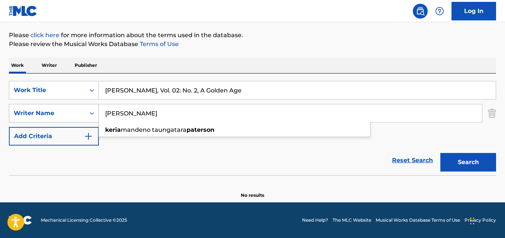
drag, startPoint x: 144, startPoint y: 114, endPoint x: 51, endPoint y: 116, distance: 93.7
click at [48, 115] on div "SearchWithCriteriaa6c0ec93-4613-4e3e-bc14-9cad3a69cb32 Writer Name [PERSON_NAME…" at bounding box center [252, 113] width 487 height 19
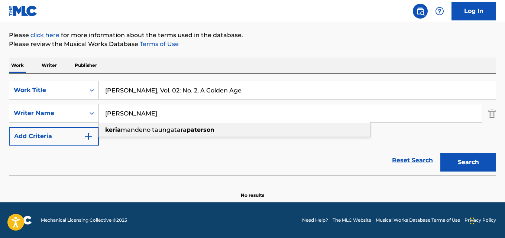
paste input "[PERSON_NAME]"
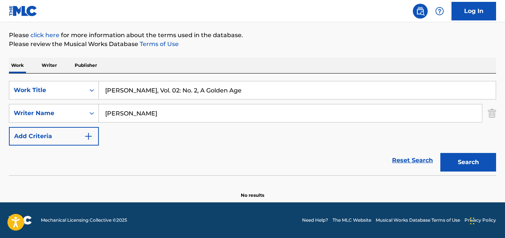
type input "[PERSON_NAME]"
click at [441, 153] on button "Search" at bounding box center [469, 162] width 56 height 19
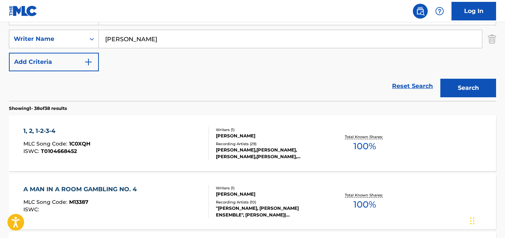
scroll to position [47, 0]
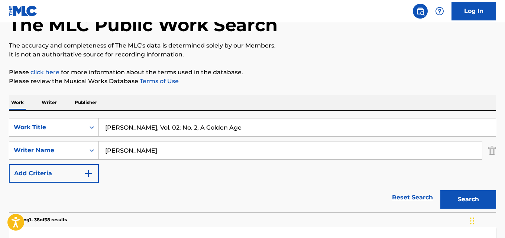
click at [150, 125] on input "[PERSON_NAME], Vol. 02: No. 2, A Golden Age" at bounding box center [297, 128] width 397 height 18
paste input "TNT"
type input "TNT"
click at [45, 158] on div "SearchWithCriteriaa6c0ec93-4613-4e3e-bc14-9cad3a69cb32 Writer Name [PERSON_NAME]" at bounding box center [252, 150] width 487 height 19
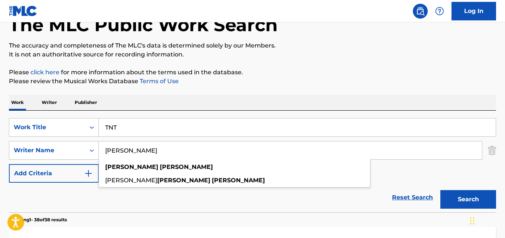
paste input "[PERSON_NAME], [PERSON_NAME], [PERSON_NAME], [PERSON_NAME]"
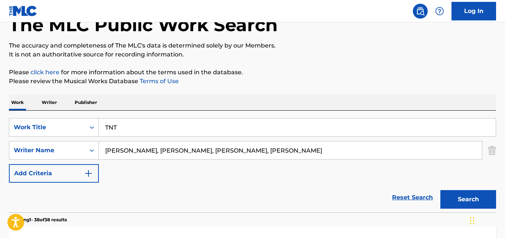
click at [171, 151] on input "[PERSON_NAME], [PERSON_NAME], [PERSON_NAME], [PERSON_NAME]" at bounding box center [290, 151] width 383 height 18
type input "[PERSON_NAME]"
click at [441, 190] on button "Search" at bounding box center [469, 199] width 56 height 19
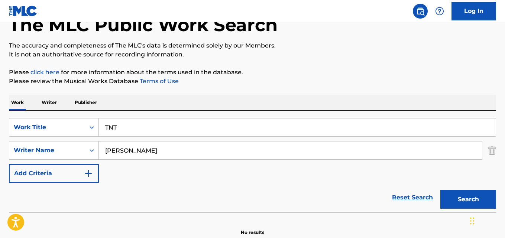
scroll to position [84, 0]
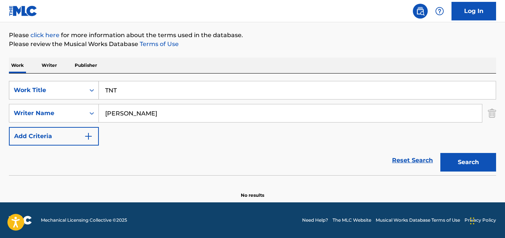
drag, startPoint x: 137, startPoint y: 89, endPoint x: 53, endPoint y: 89, distance: 83.7
click at [54, 89] on div "SearchWithCriteriaaf59c858-9840-4ddc-a77e-7ab5fbca8d47 Work Title TNT" at bounding box center [252, 90] width 487 height 19
paste input "Applause"
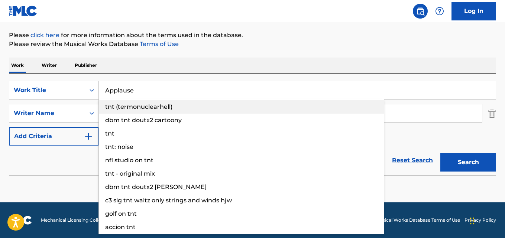
type input "Applause"
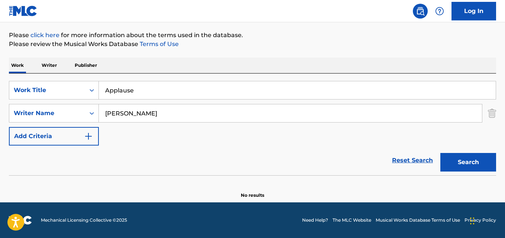
click at [146, 115] on input "[PERSON_NAME]" at bounding box center [290, 113] width 383 height 18
paste input "[PERSON_NAME], [PERSON_NAME], [PERSON_NAME], [PERSON_NAME]"
click at [151, 113] on input "[PERSON_NAME], [PERSON_NAME], [PERSON_NAME], [PERSON_NAME]" at bounding box center [290, 113] width 383 height 18
type input "[PERSON_NAME]"
click at [441, 153] on button "Search" at bounding box center [469, 162] width 56 height 19
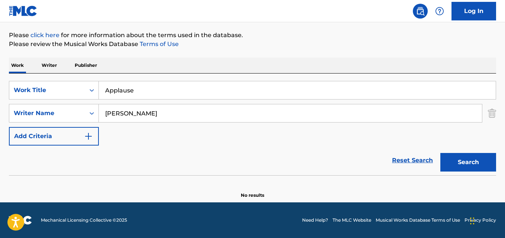
click at [441, 153] on button "Search" at bounding box center [469, 162] width 56 height 19
drag, startPoint x: 146, startPoint y: 90, endPoint x: 34, endPoint y: 88, distance: 111.9
click at [25, 90] on div "SearchWithCriteriaaf59c858-9840-4ddc-a77e-7ab5fbca8d47 Work Title Applause" at bounding box center [252, 90] width 487 height 19
paste input "Talk Too Much"
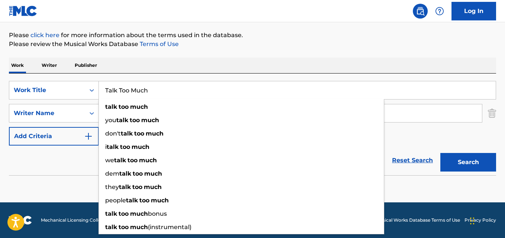
type input "Talk Too Much"
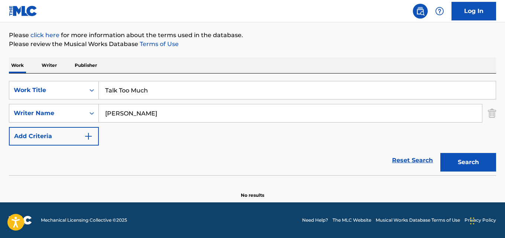
click at [7, 113] on div "The MLC Public Work Search The accuracy and completeness of The MLC's data is d…" at bounding box center [252, 78] width 505 height 242
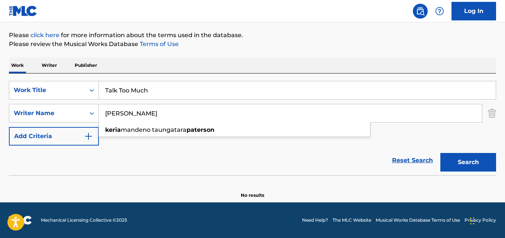
paste input "[PERSON_NAME], [PERSON_NAME], [PERSON_NAME], [PERSON_NAME]"
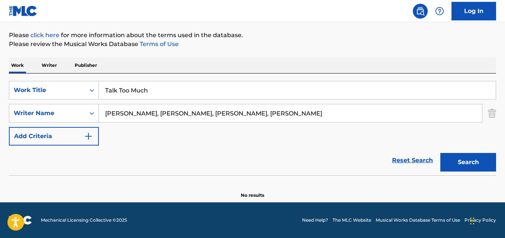
click at [149, 112] on input "[PERSON_NAME], [PERSON_NAME], [PERSON_NAME], [PERSON_NAME]" at bounding box center [290, 113] width 383 height 18
type input "[PERSON_NAME]"
click at [441, 153] on button "Search" at bounding box center [469, 162] width 56 height 19
click at [29, 90] on div "SearchWithCriteriaaf59c858-9840-4ddc-a77e-7ab5fbca8d47 Work Title Talk Too Much" at bounding box center [252, 90] width 487 height 19
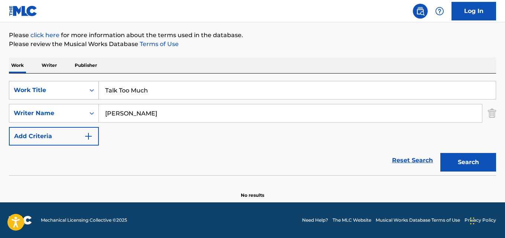
paste input "Protocol: No. 2, The Men Who Wore Lions"
type input "Protocol: No. 2, The Men Who Wore Lions"
drag, startPoint x: 73, startPoint y: 115, endPoint x: 54, endPoint y: 111, distance: 19.3
click at [38, 115] on div "SearchWithCriteriaa6c0ec93-4613-4e3e-bc14-9cad3a69cb32 Writer Name [PERSON_NAME]" at bounding box center [252, 113] width 487 height 19
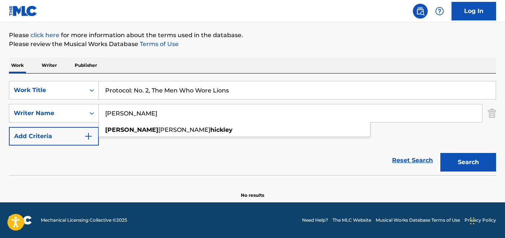
paste input "[PERSON_NAME]"
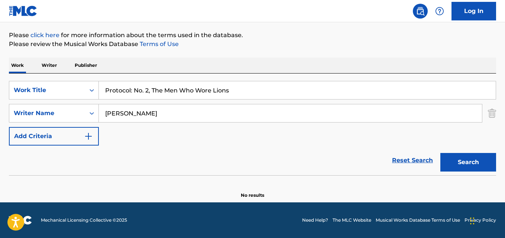
type input "[PERSON_NAME]"
click at [441, 153] on button "Search" at bounding box center [469, 162] width 56 height 19
